Goal: Task Accomplishment & Management: Use online tool/utility

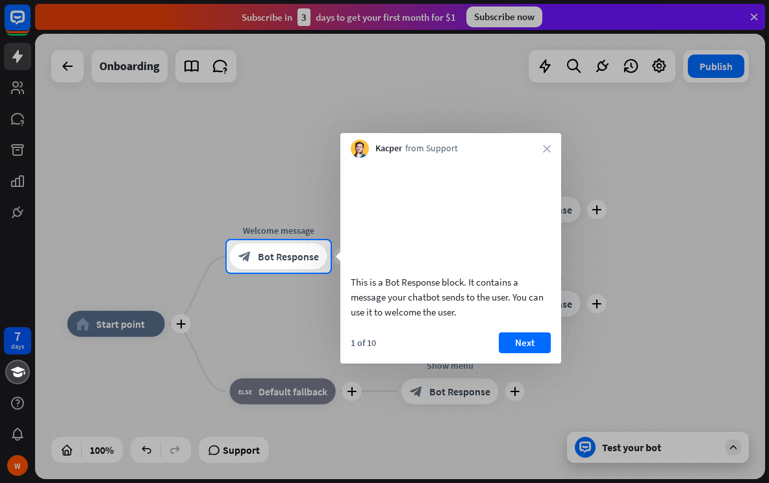
click at [278, 391] on div at bounding box center [384, 378] width 769 height 211
click at [532, 354] on button "Next" at bounding box center [525, 343] width 52 height 21
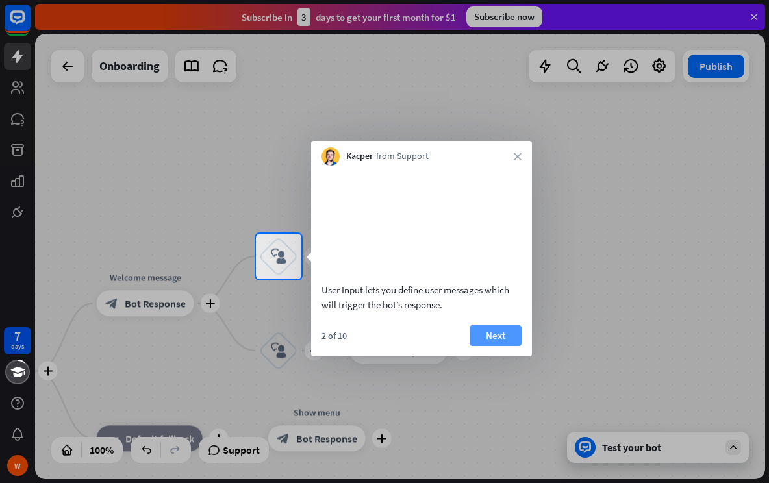
click at [511, 346] on button "Next" at bounding box center [496, 336] width 52 height 21
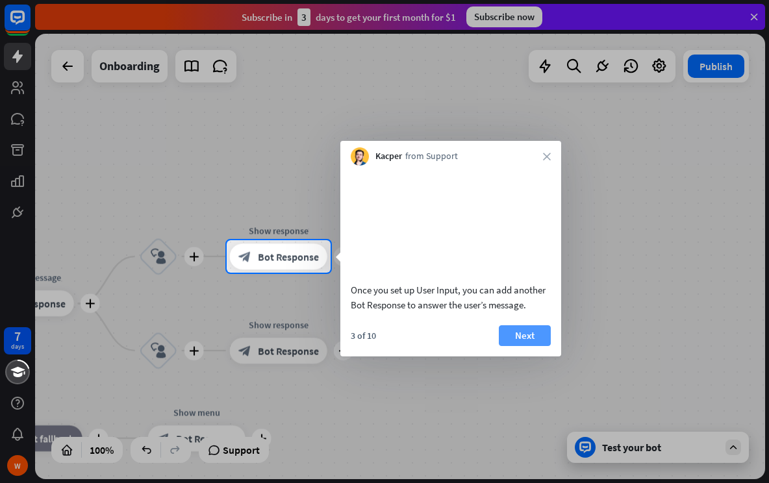
click at [516, 346] on button "Next" at bounding box center [525, 336] width 52 height 21
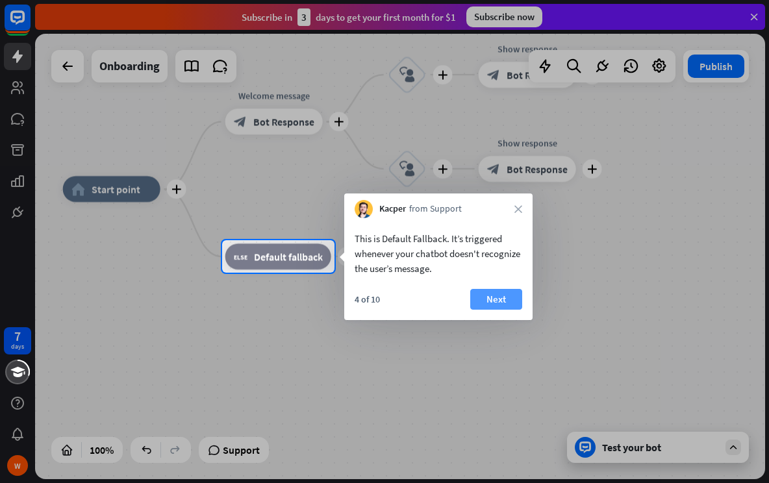
click at [501, 307] on button "Next" at bounding box center [496, 299] width 52 height 21
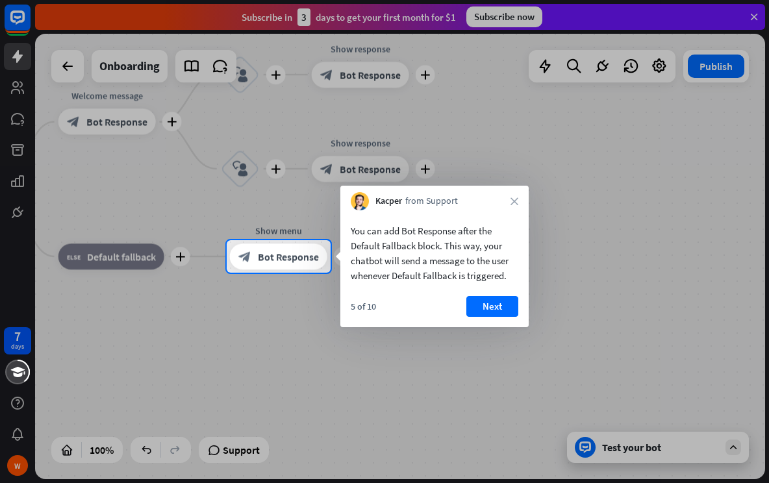
click at [501, 307] on button "Next" at bounding box center [493, 306] width 52 height 21
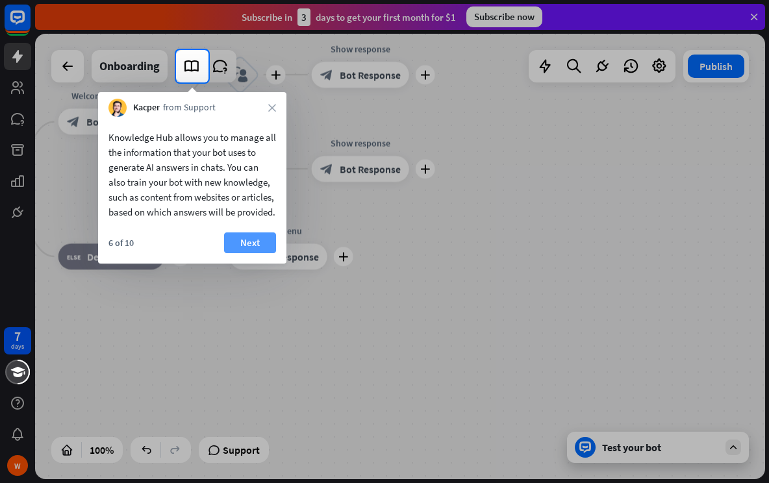
click at [259, 253] on button "Next" at bounding box center [250, 243] width 52 height 21
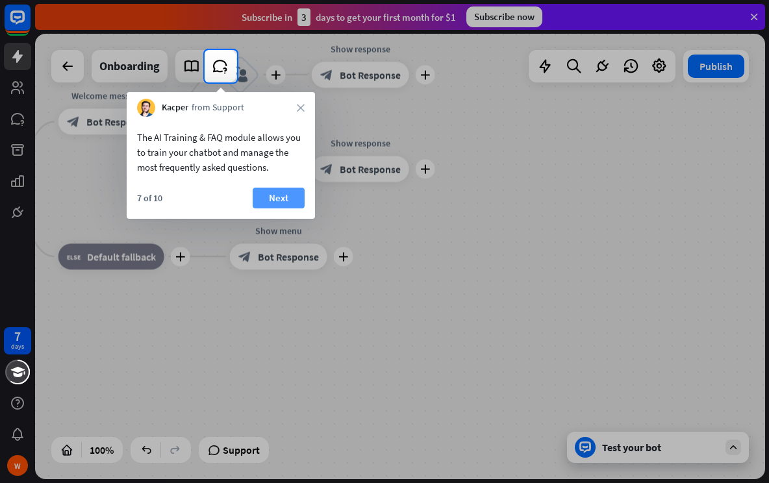
click at [278, 202] on button "Next" at bounding box center [279, 198] width 52 height 21
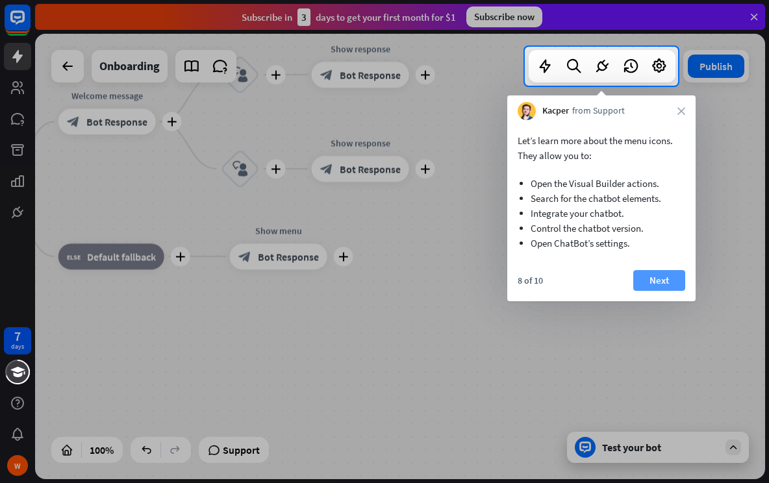
click at [639, 283] on button "Next" at bounding box center [660, 280] width 52 height 21
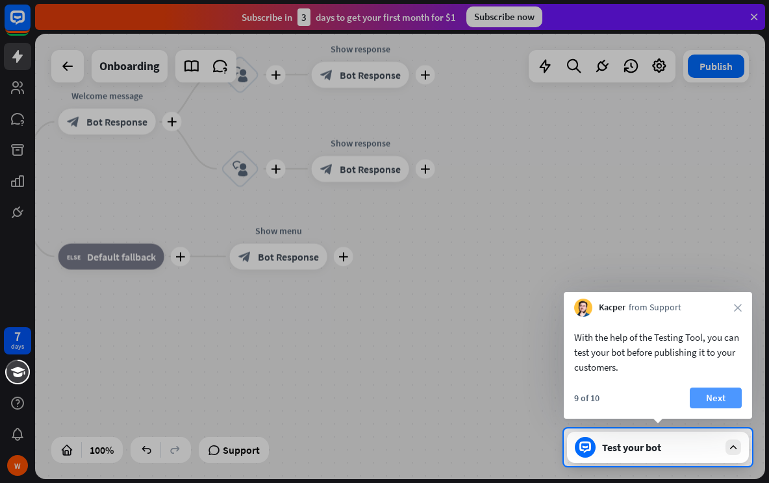
click at [719, 398] on button "Next" at bounding box center [716, 398] width 52 height 21
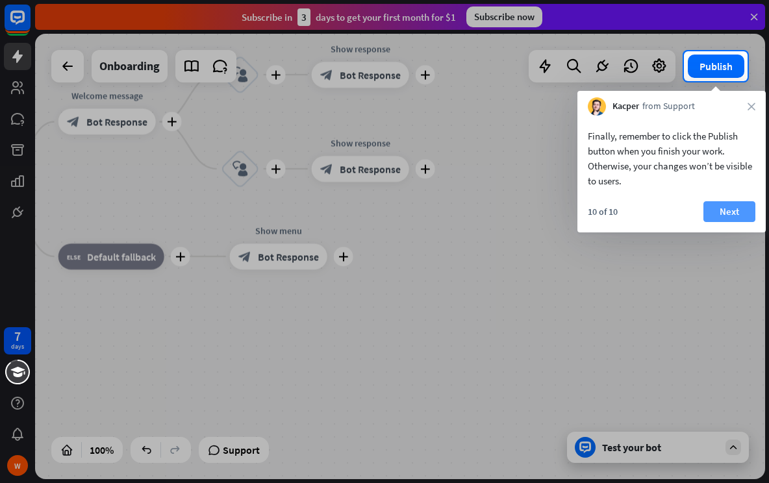
click at [723, 222] on button "Next" at bounding box center [730, 211] width 52 height 21
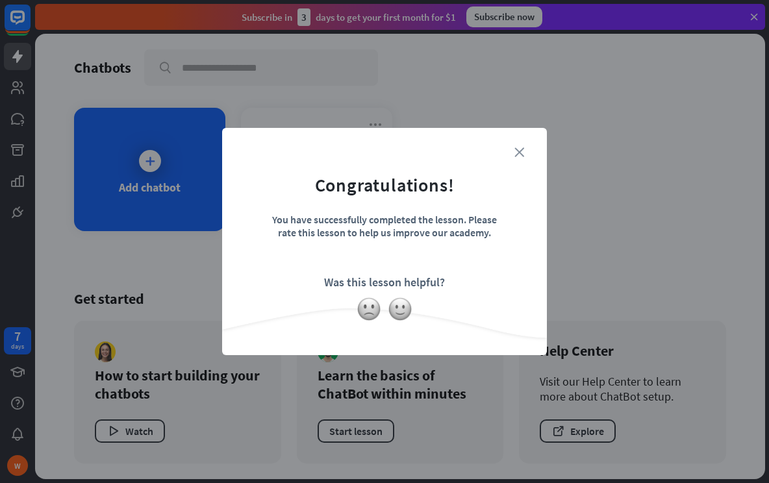
click at [524, 148] on icon "close" at bounding box center [520, 153] width 10 height 10
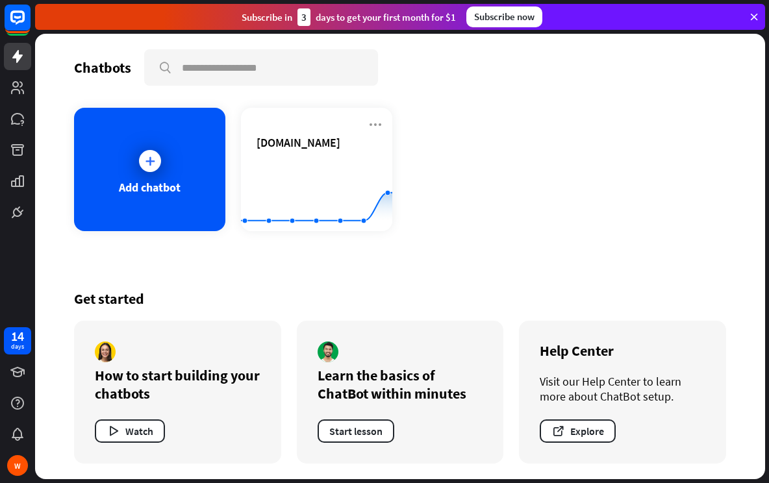
click at [332, 185] on rect at bounding box center [316, 199] width 151 height 81
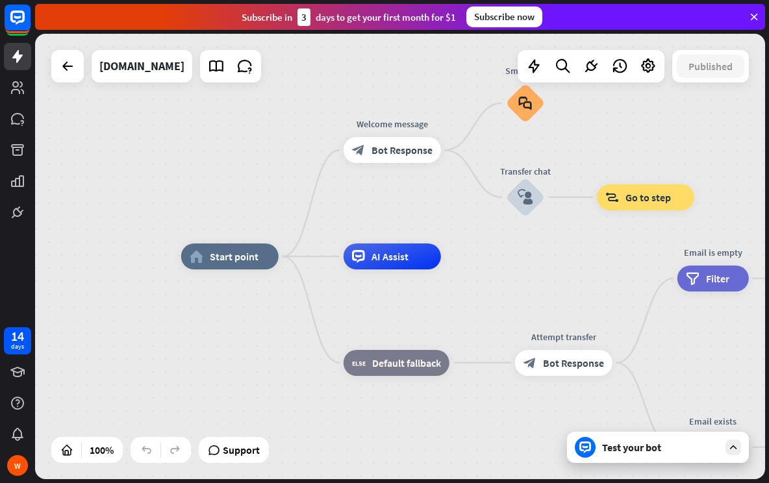
click at [755, 17] on icon at bounding box center [755, 17] width 12 height 12
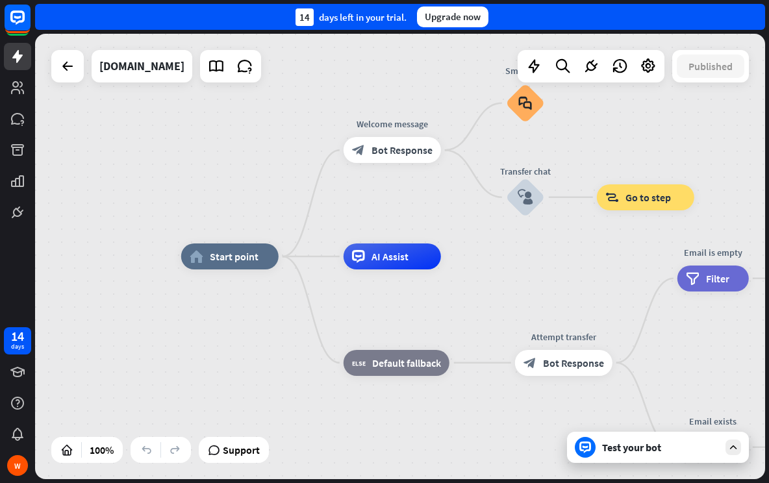
click at [438, 10] on div "Upgrade now" at bounding box center [452, 16] width 71 height 21
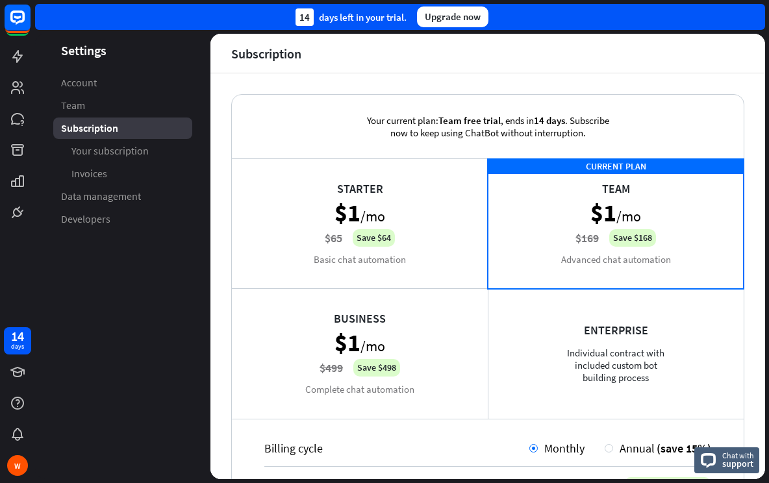
click at [645, 224] on div "CURRENT PLAN Team $1 /mo $169 Save $168 Advanced chat automation" at bounding box center [616, 224] width 256 height 130
click at [540, 240] on div "CURRENT PLAN Team $1 /mo $169 Save $168 Advanced chat automation" at bounding box center [616, 224] width 256 height 130
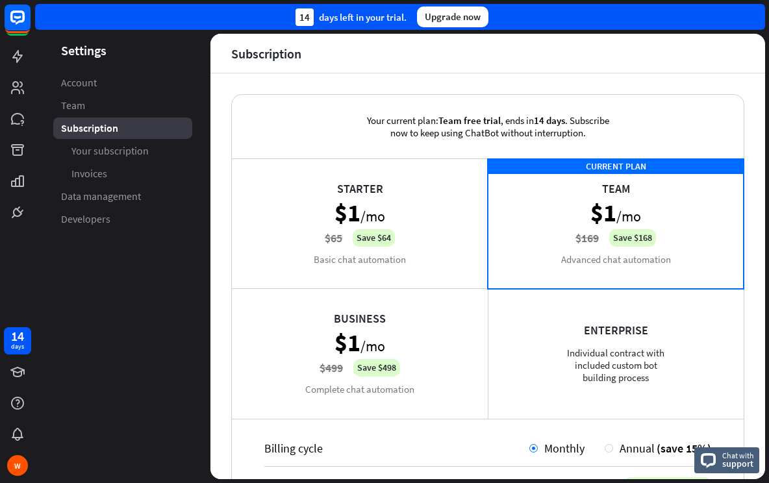
click at [397, 235] on div "Starter $1 /mo $65 Save $64 Basic chat automation" at bounding box center [360, 224] width 256 height 130
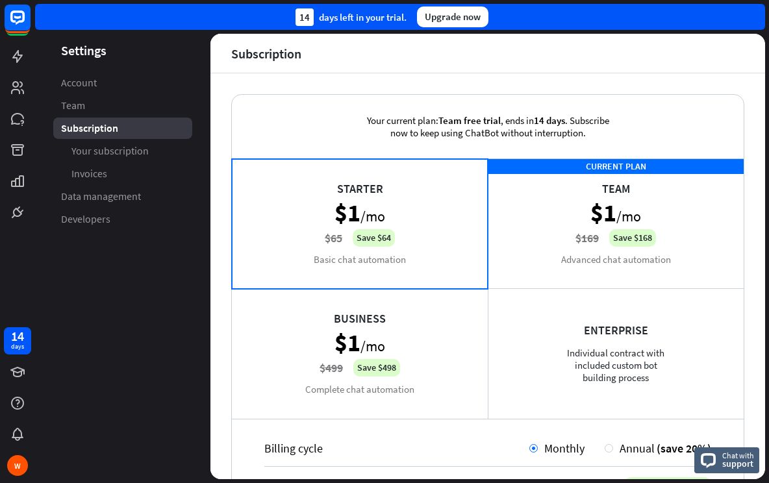
click at [556, 233] on div "CURRENT PLAN Team $1 /mo $169 Save $168 Advanced chat automation" at bounding box center [616, 224] width 256 height 130
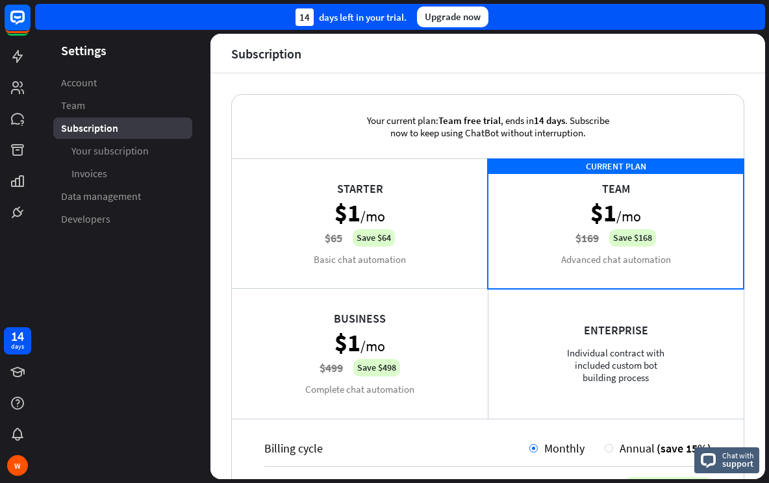
click at [556, 233] on div "CURRENT PLAN Team $1 /mo $169 Save $168 Advanced chat automation" at bounding box center [616, 224] width 256 height 130
click at [545, 445] on span "Monthly" at bounding box center [565, 448] width 40 height 15
click at [754, 398] on div "Your current plan: Team free trial , ends [DATE] . Subscribe now to keep using …" at bounding box center [488, 276] width 555 height 406
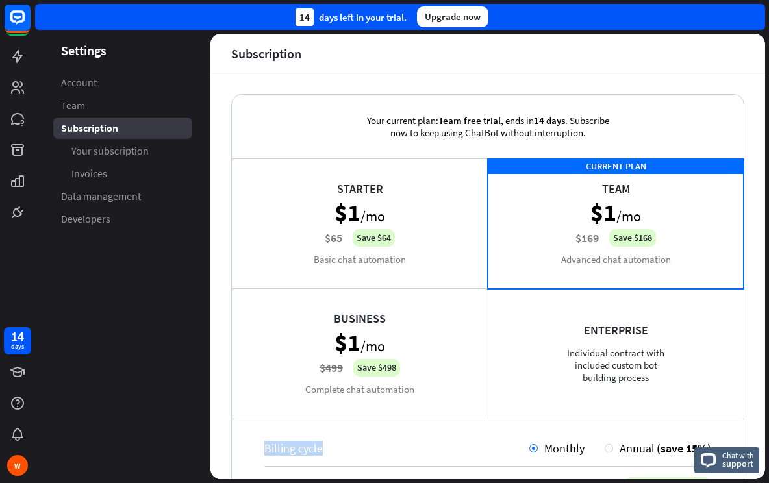
drag, startPoint x: 754, startPoint y: 398, endPoint x: 764, endPoint y: 400, distance: 10.5
click at [764, 400] on div "Your current plan: Team free trial , ends [DATE] . Subscribe now to keep using …" at bounding box center [488, 276] width 555 height 406
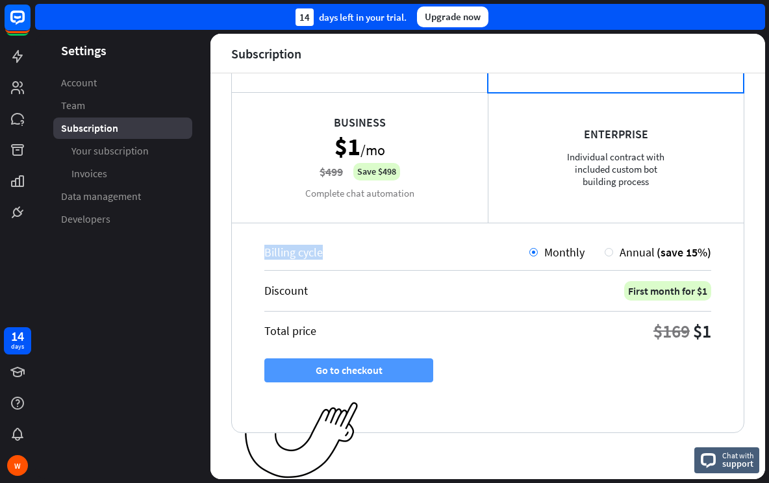
click at [313, 373] on button "Go to checkout" at bounding box center [348, 371] width 169 height 24
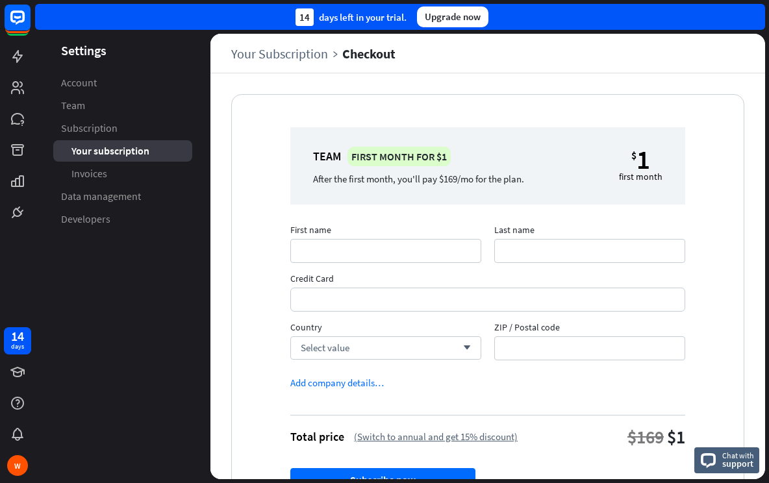
click at [87, 255] on aside "Settings Account Team Subscription Your subscription Invoices Data management D…" at bounding box center [122, 257] width 175 height 446
click at [654, 439] on div "$169 $1" at bounding box center [657, 437] width 58 height 23
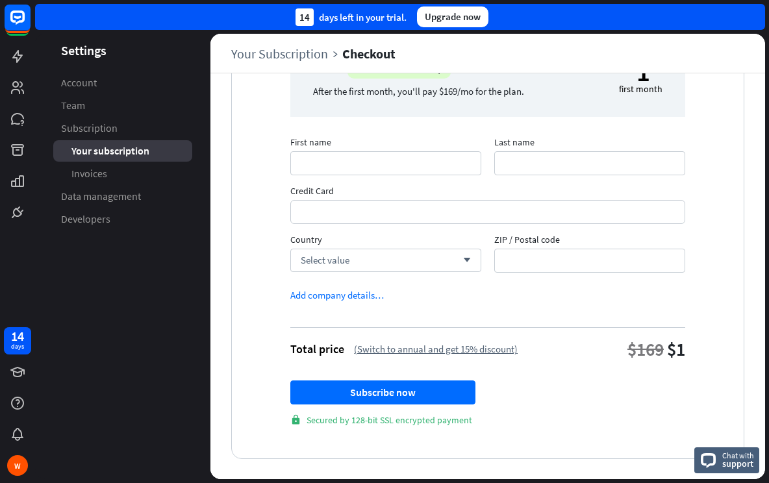
scroll to position [88, 0]
click at [164, 354] on aside "Settings Account Team Subscription Your subscription Invoices Data management D…" at bounding box center [122, 257] width 175 height 446
click at [461, 18] on div "Upgrade now" at bounding box center [452, 16] width 71 height 21
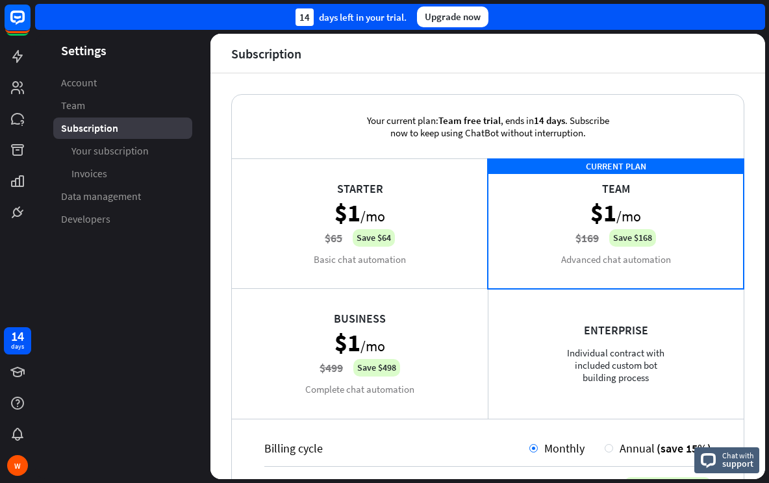
click at [377, 23] on div "14 days left in your trial." at bounding box center [351, 17] width 111 height 18
click at [93, 86] on span "Account" at bounding box center [79, 83] width 36 height 14
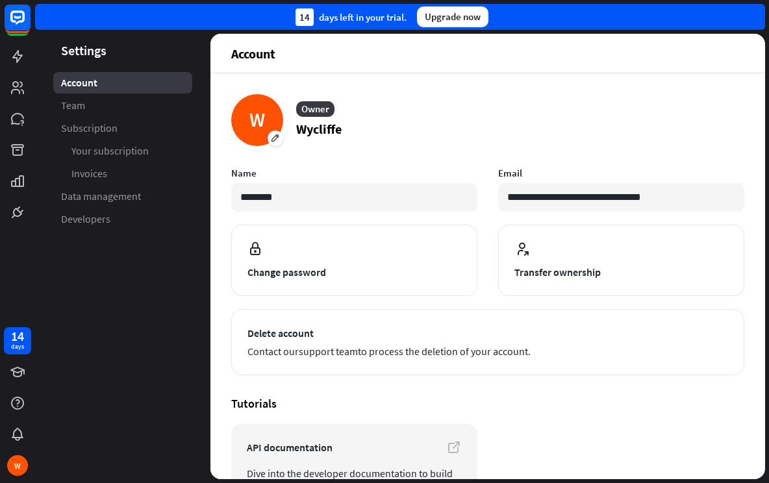
click at [557, 415] on section "Tutorials API documentation Dive into the developer documentation to build your…" at bounding box center [487, 454] width 513 height 116
click at [74, 107] on span "Team" at bounding box center [73, 106] width 24 height 14
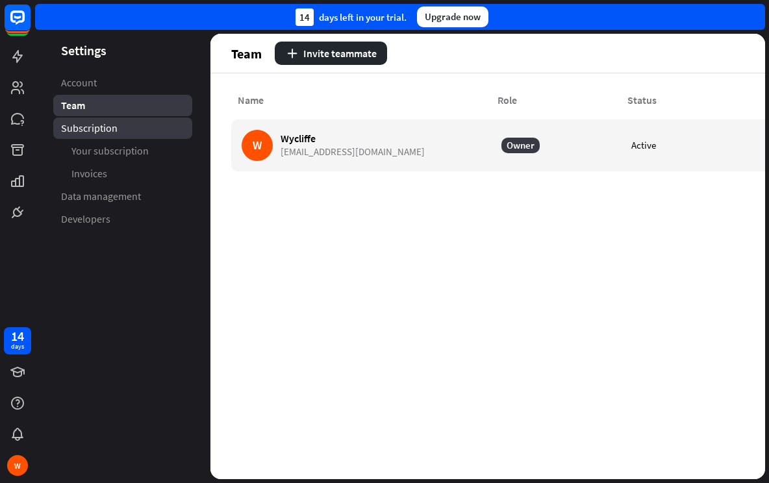
click at [133, 137] on link "Subscription" at bounding box center [122, 128] width 139 height 21
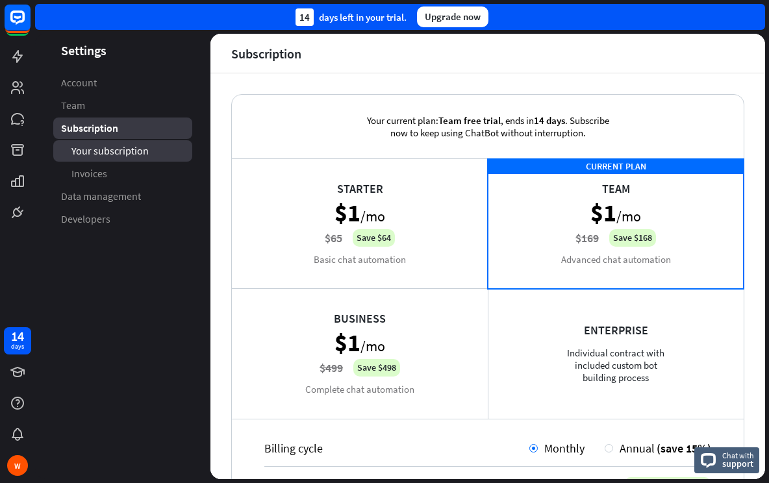
click at [125, 144] on link "Your subscription" at bounding box center [122, 150] width 139 height 21
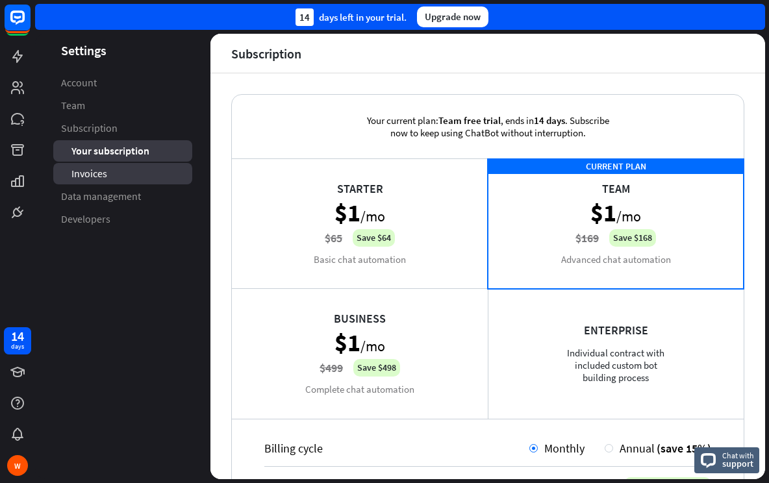
click at [105, 168] on span "Invoices" at bounding box center [89, 174] width 36 height 14
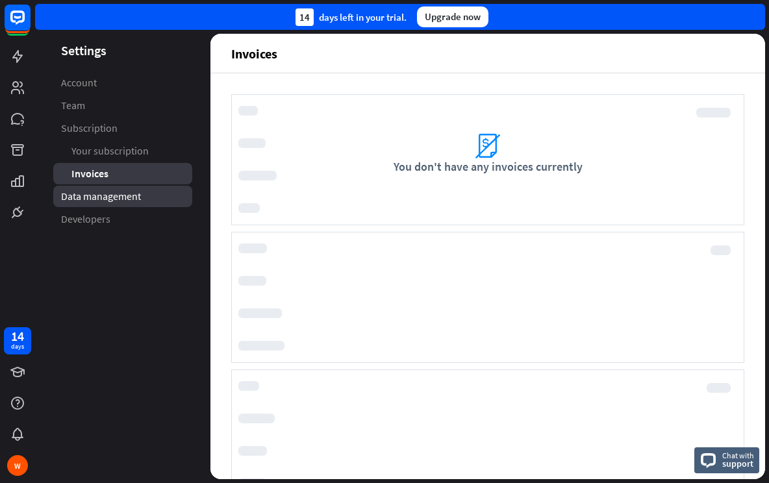
click at [75, 192] on span "Data management" at bounding box center [101, 197] width 80 height 14
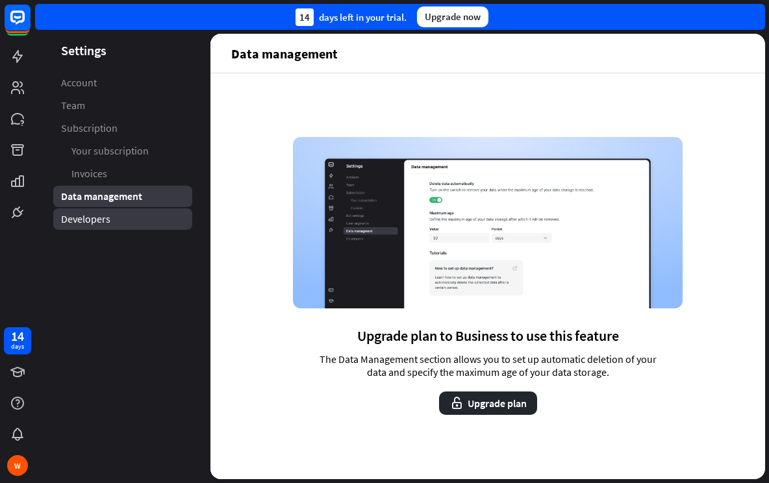
click at [100, 213] on span "Developers" at bounding box center [85, 220] width 49 height 14
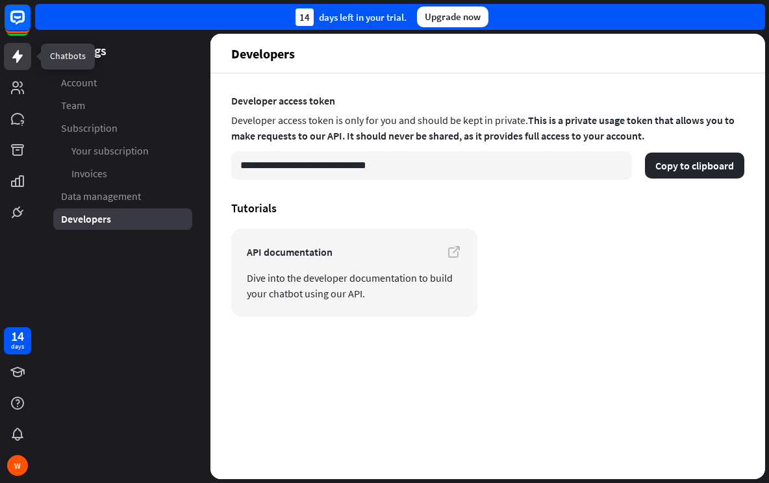
click at [18, 67] on link at bounding box center [17, 56] width 27 height 27
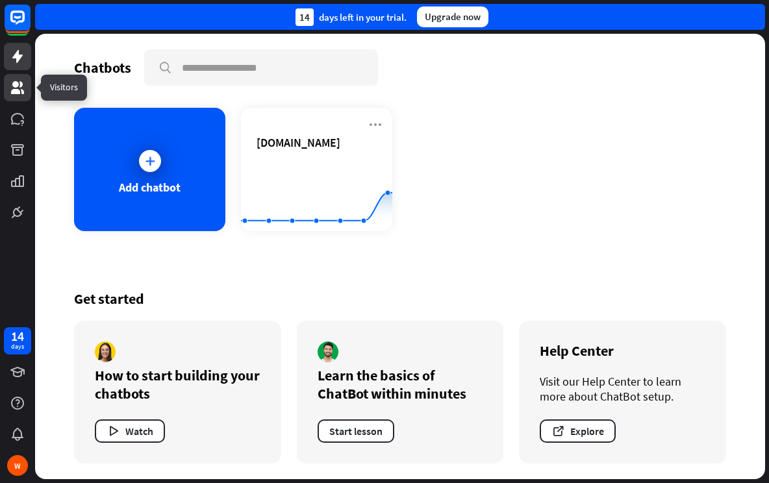
click at [20, 83] on icon at bounding box center [17, 87] width 13 height 13
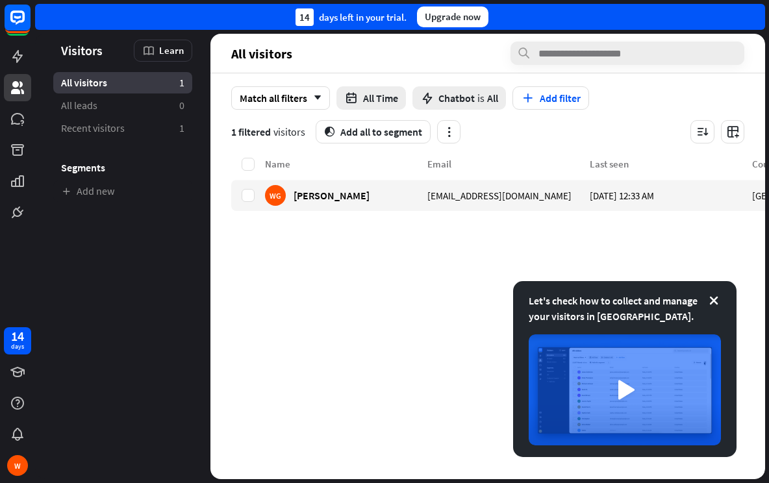
click at [368, 229] on div "Name Email Last seen Country WG [PERSON_NAME] [EMAIL_ADDRESS][DOMAIN_NAME] [DAT…" at bounding box center [573, 318] width 684 height 323
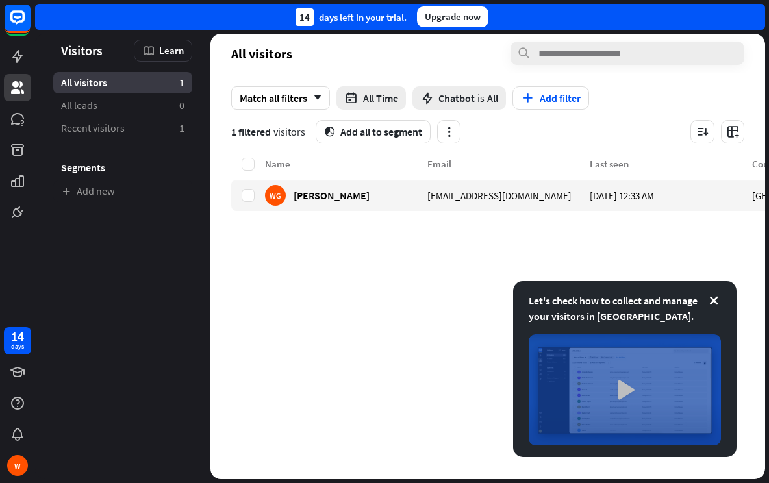
click at [628, 364] on img at bounding box center [625, 390] width 192 height 111
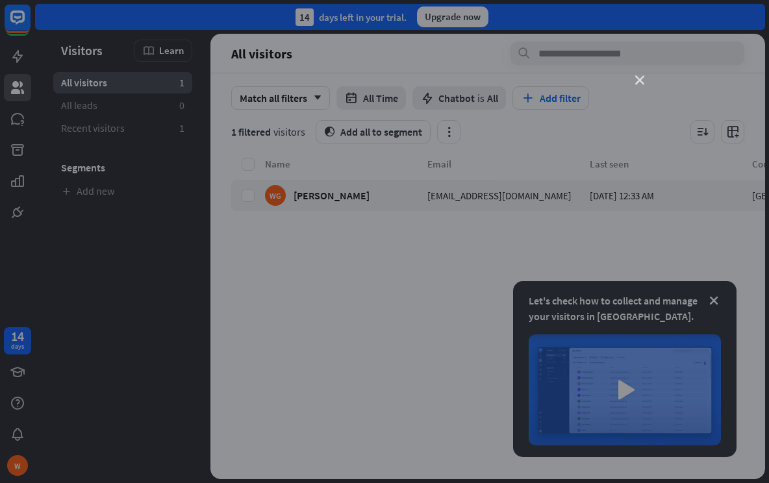
click at [643, 77] on icon "close" at bounding box center [640, 80] width 9 height 9
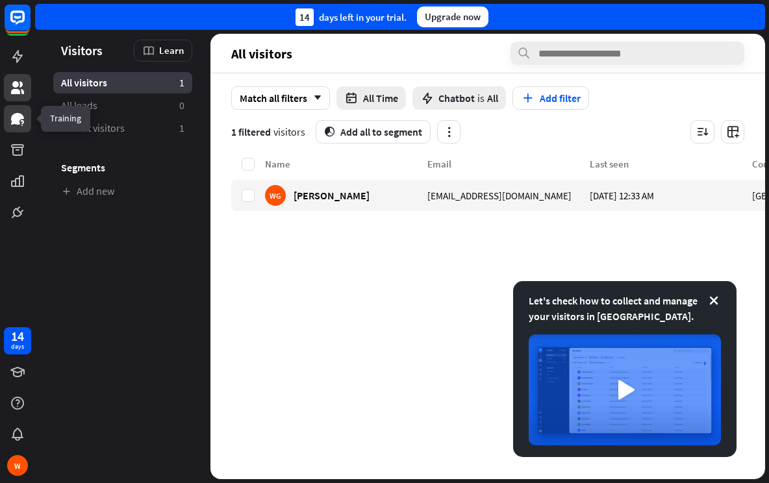
click at [24, 116] on icon at bounding box center [18, 119] width 16 height 16
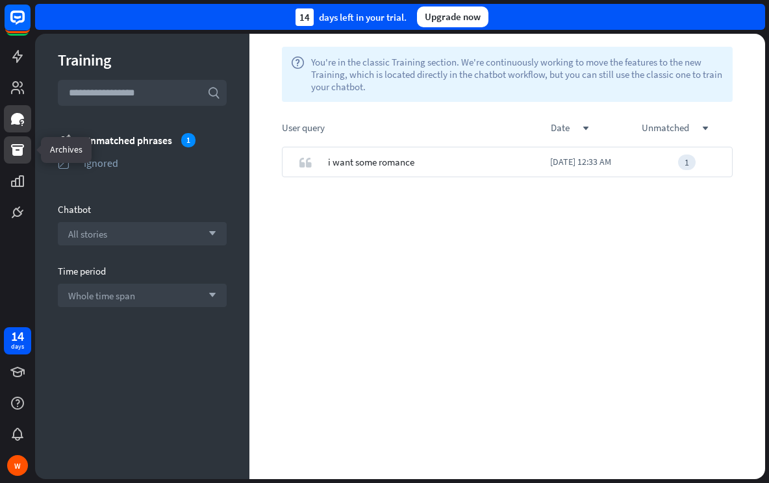
click at [14, 147] on icon at bounding box center [17, 150] width 13 height 12
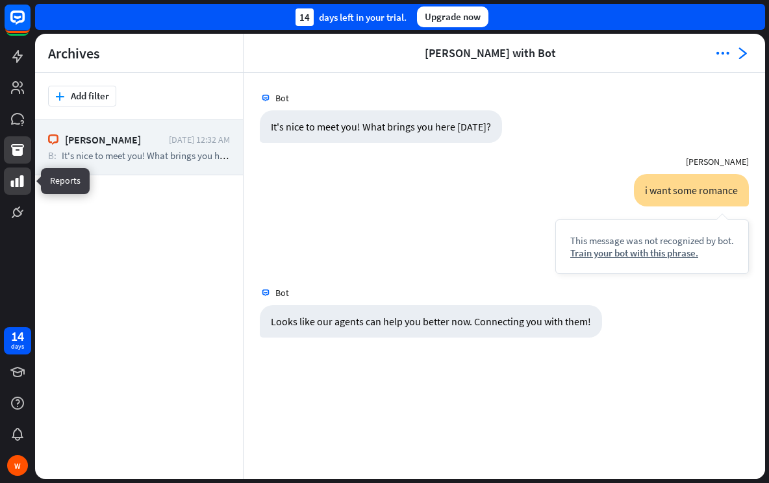
click at [15, 184] on icon at bounding box center [18, 182] width 16 height 16
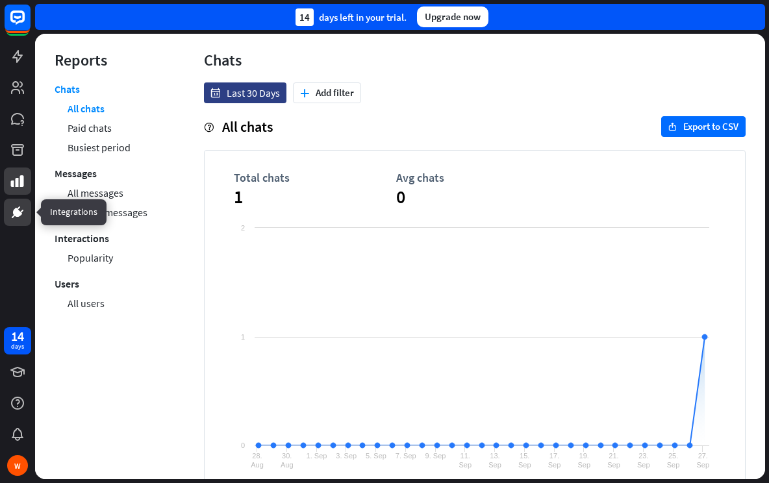
click at [16, 203] on link at bounding box center [17, 212] width 27 height 27
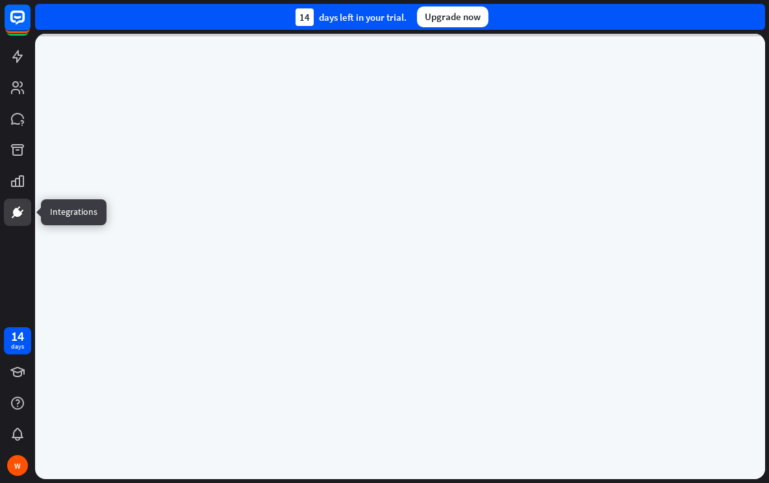
click at [16, 203] on link at bounding box center [17, 212] width 27 height 27
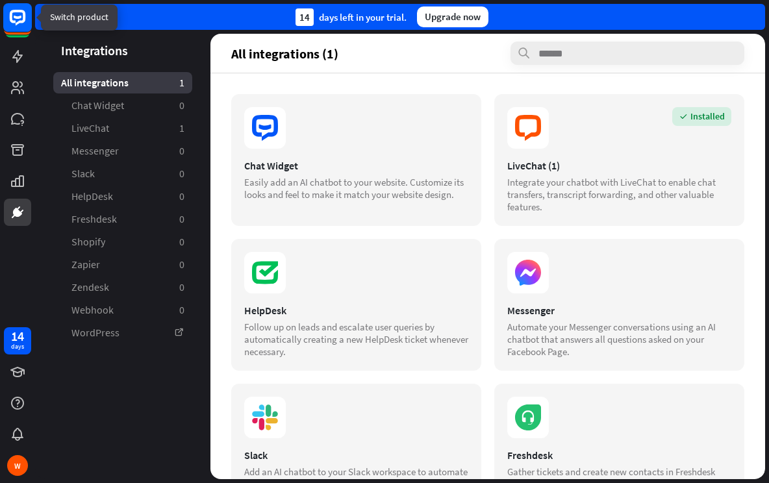
click at [17, 16] on rect at bounding box center [17, 17] width 29 height 29
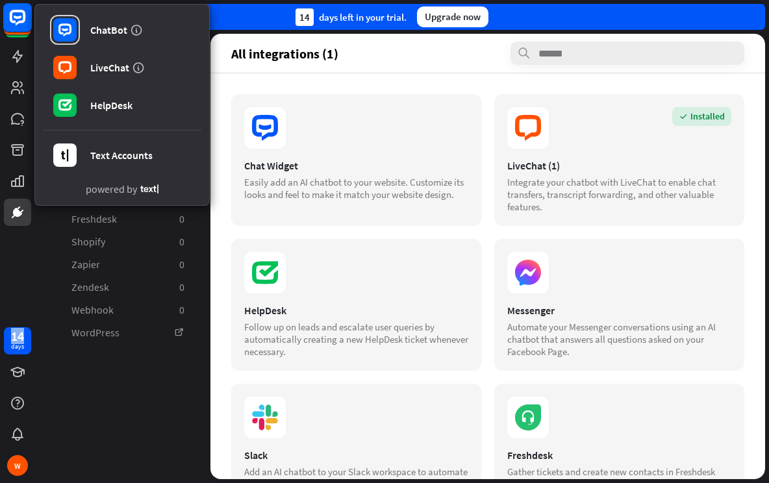
click at [17, 16] on rect at bounding box center [17, 17] width 29 height 29
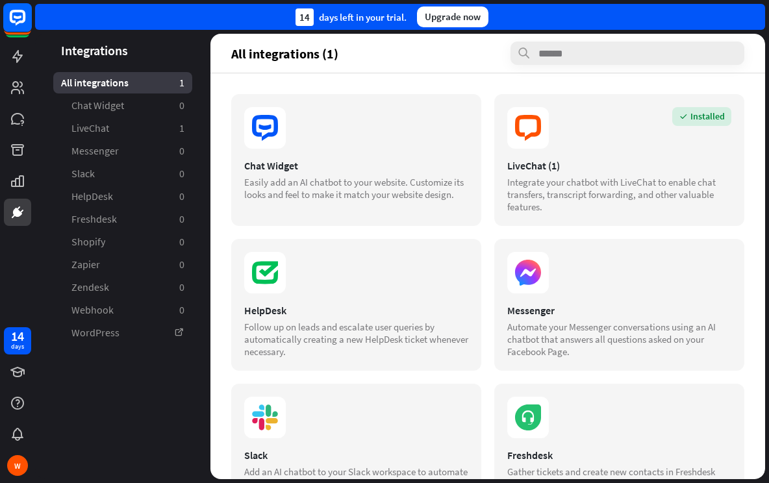
click at [17, 16] on rect at bounding box center [17, 17] width 29 height 29
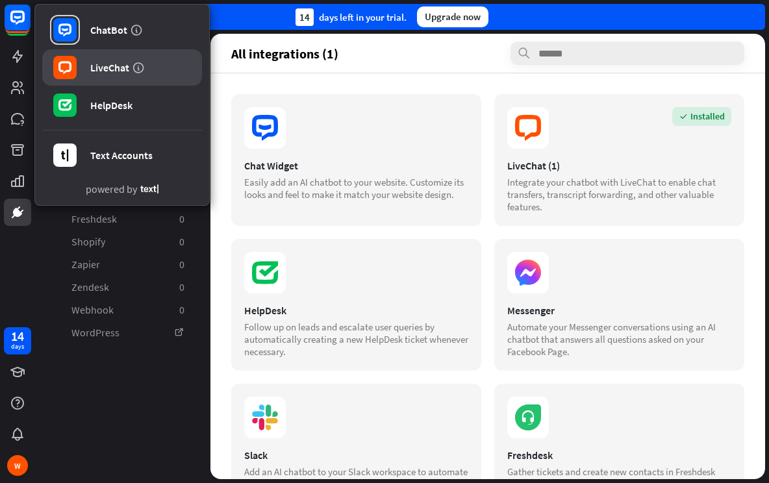
click at [97, 59] on link "LiveChat" at bounding box center [122, 67] width 160 height 36
